Goal: Task Accomplishment & Management: Use online tool/utility

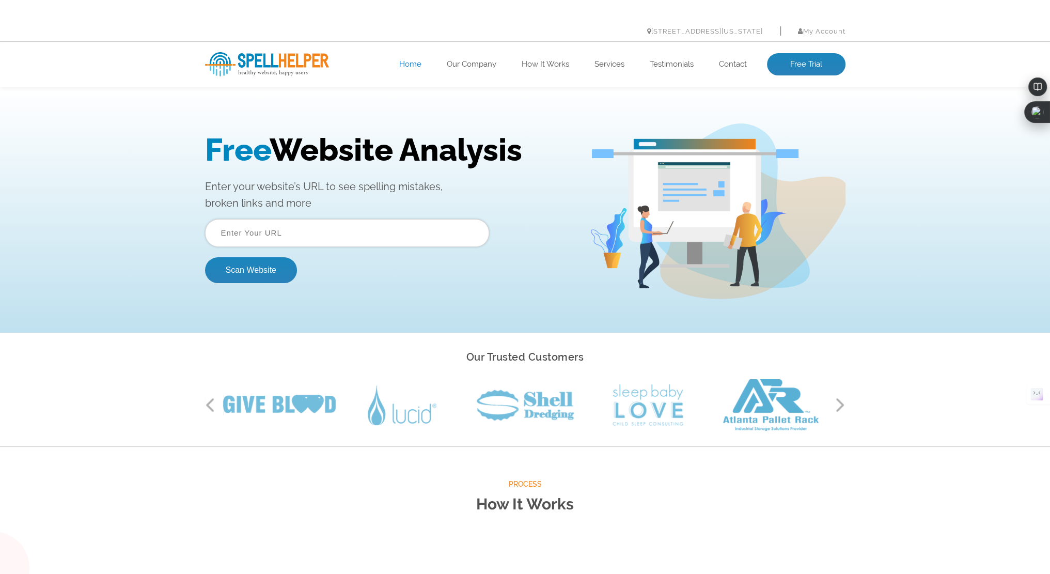
click at [333, 251] on form "Scan Website" at bounding box center [347, 251] width 284 height 64
click at [328, 237] on input "text" at bounding box center [347, 233] width 284 height 28
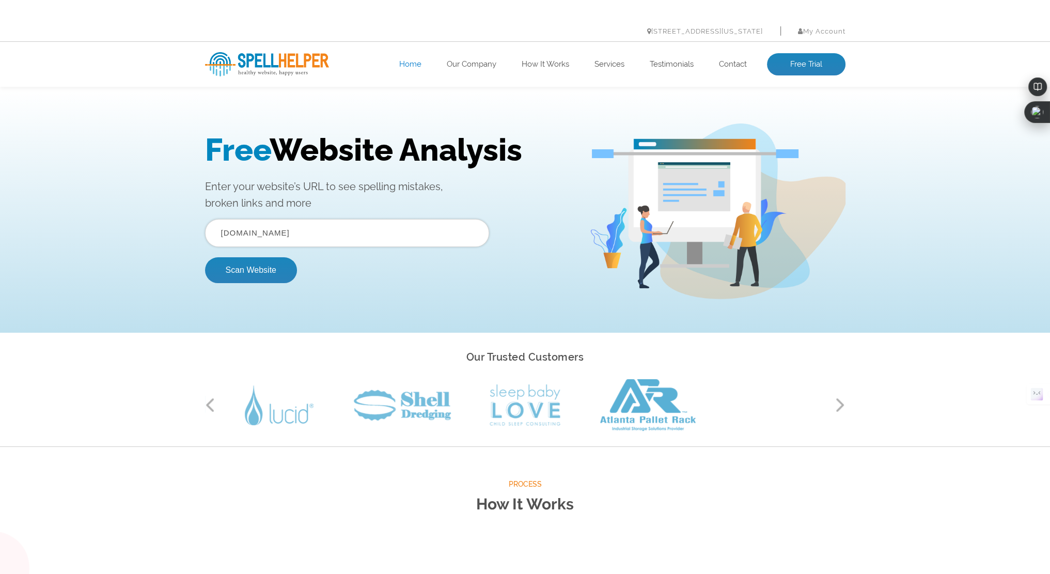
type input "[DOMAIN_NAME]"
click at [205, 257] on button "Scan Website" at bounding box center [251, 270] width 92 height 26
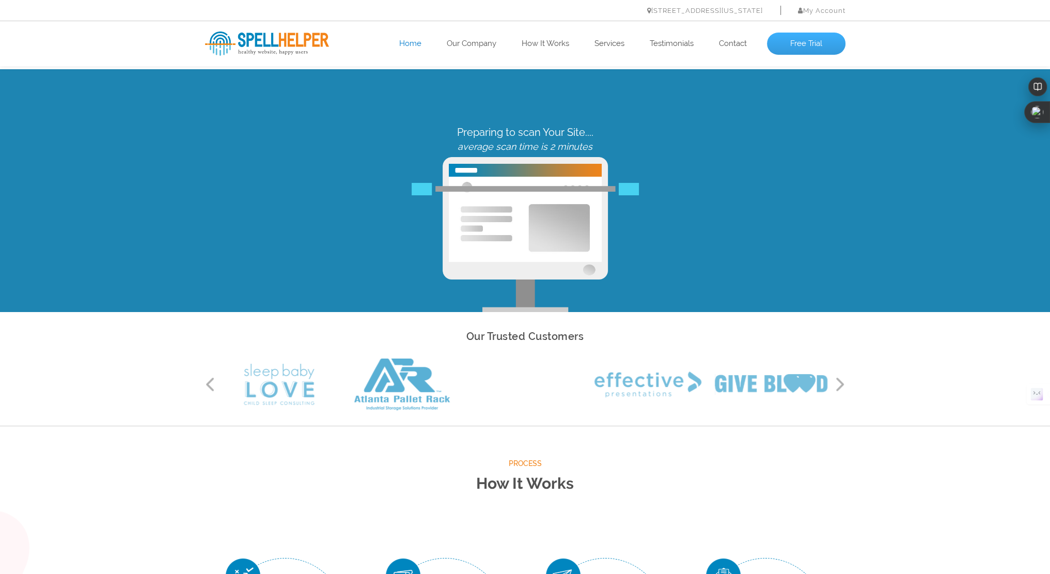
click at [820, 46] on link "Free Trial" at bounding box center [806, 44] width 79 height 23
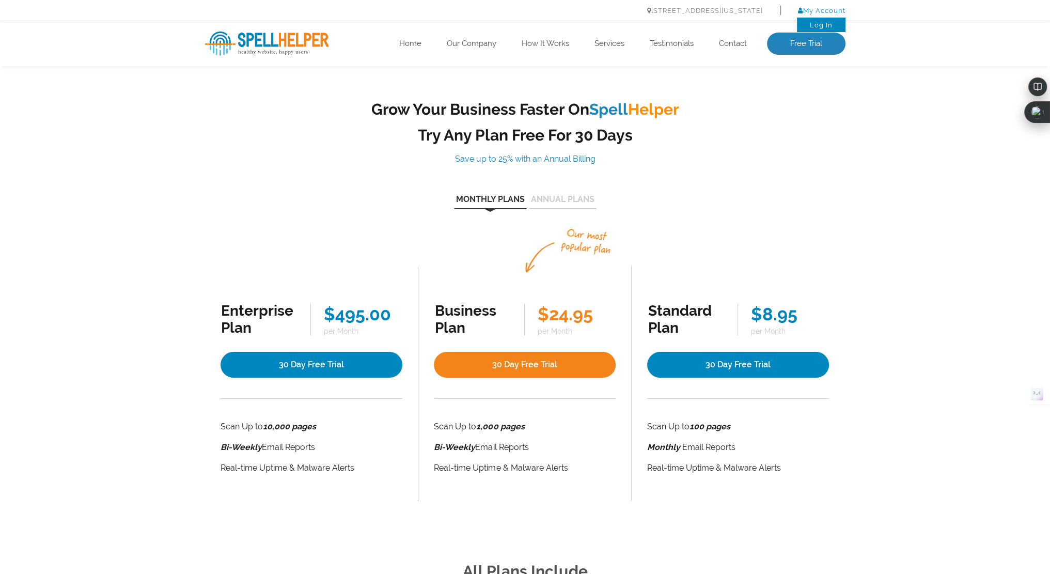
click at [820, 12] on link "My Account" at bounding box center [822, 11] width 48 height 8
click at [831, 30] on li "Log In" at bounding box center [821, 25] width 49 height 14
